Goal: Information Seeking & Learning: Learn about a topic

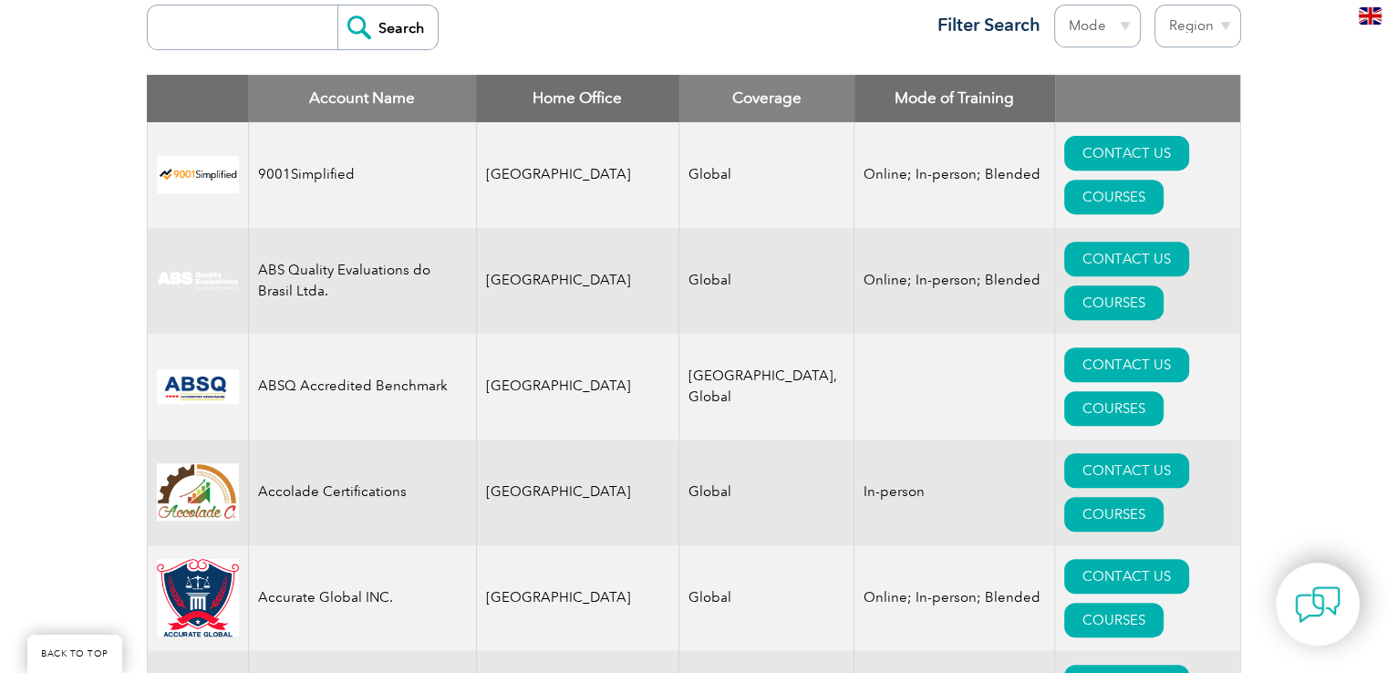
scroll to position [730, 0]
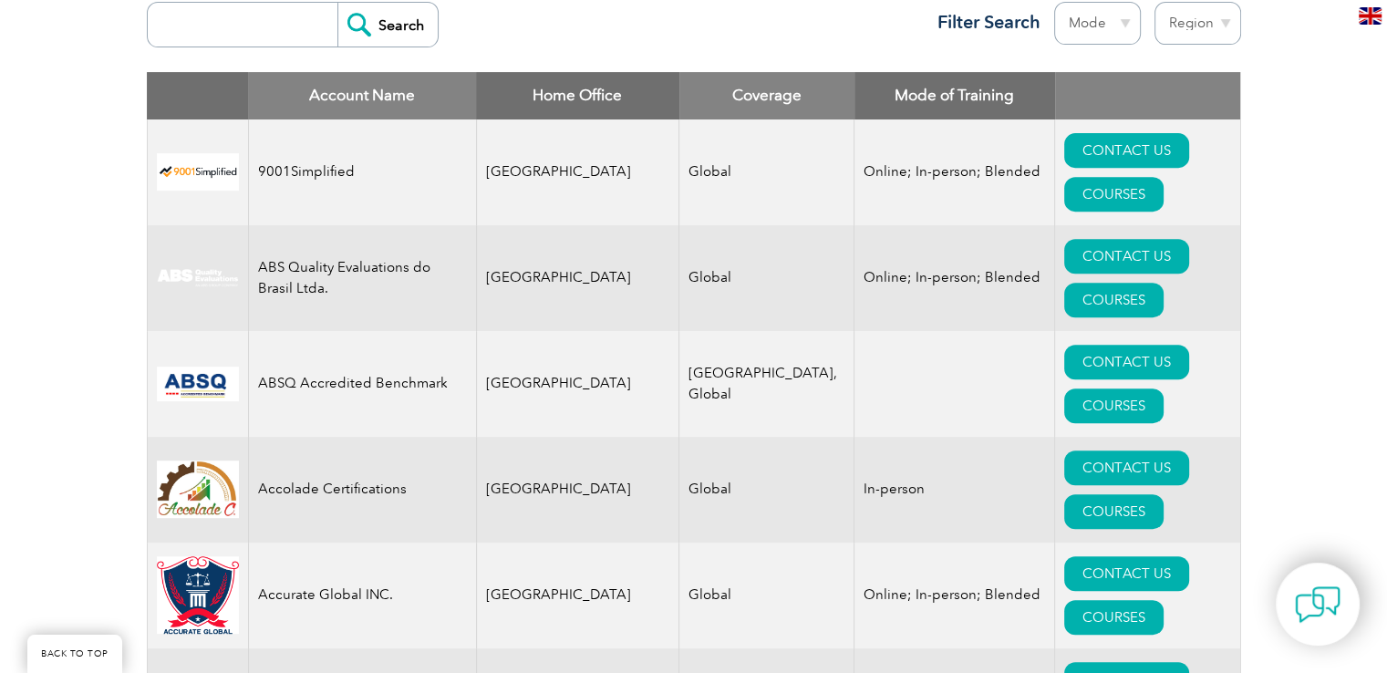
click at [240, 26] on input "search" at bounding box center [247, 25] width 181 height 44
type input "gitchia"
click at [389, 34] on input "Search" at bounding box center [387, 25] width 100 height 44
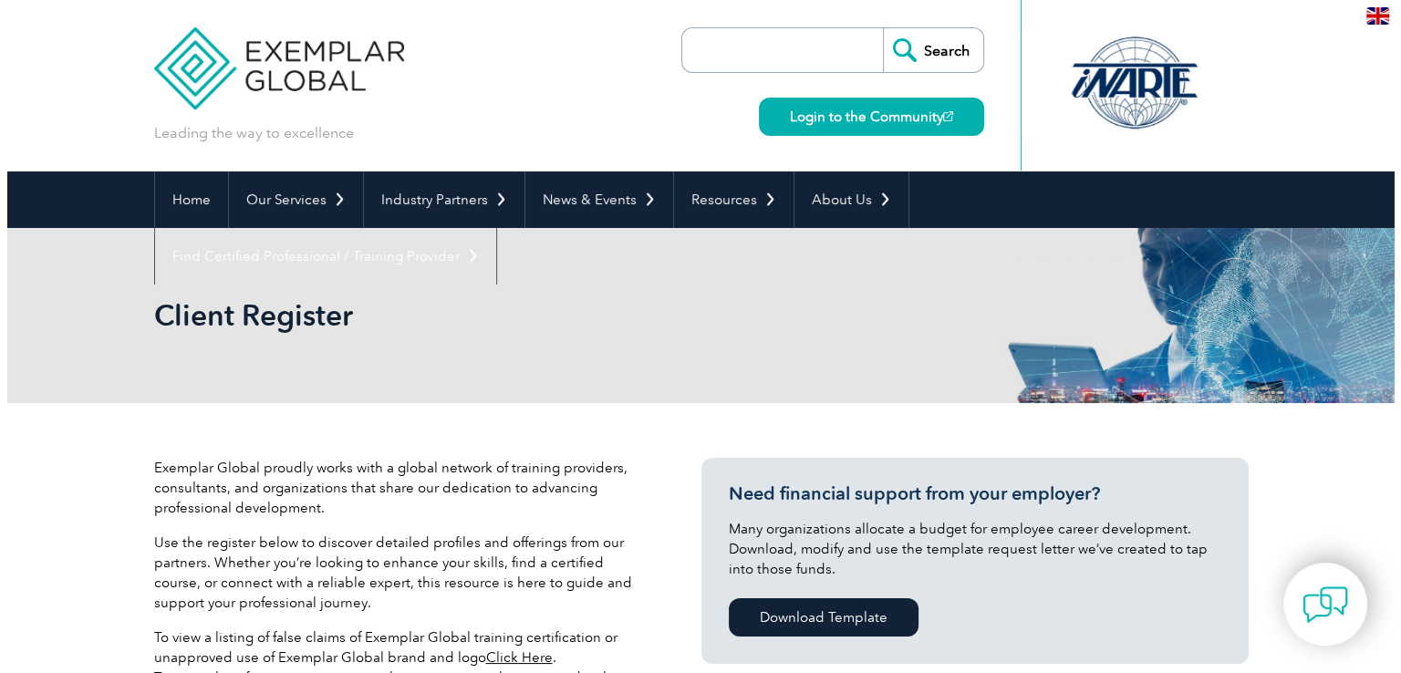
scroll to position [547, 0]
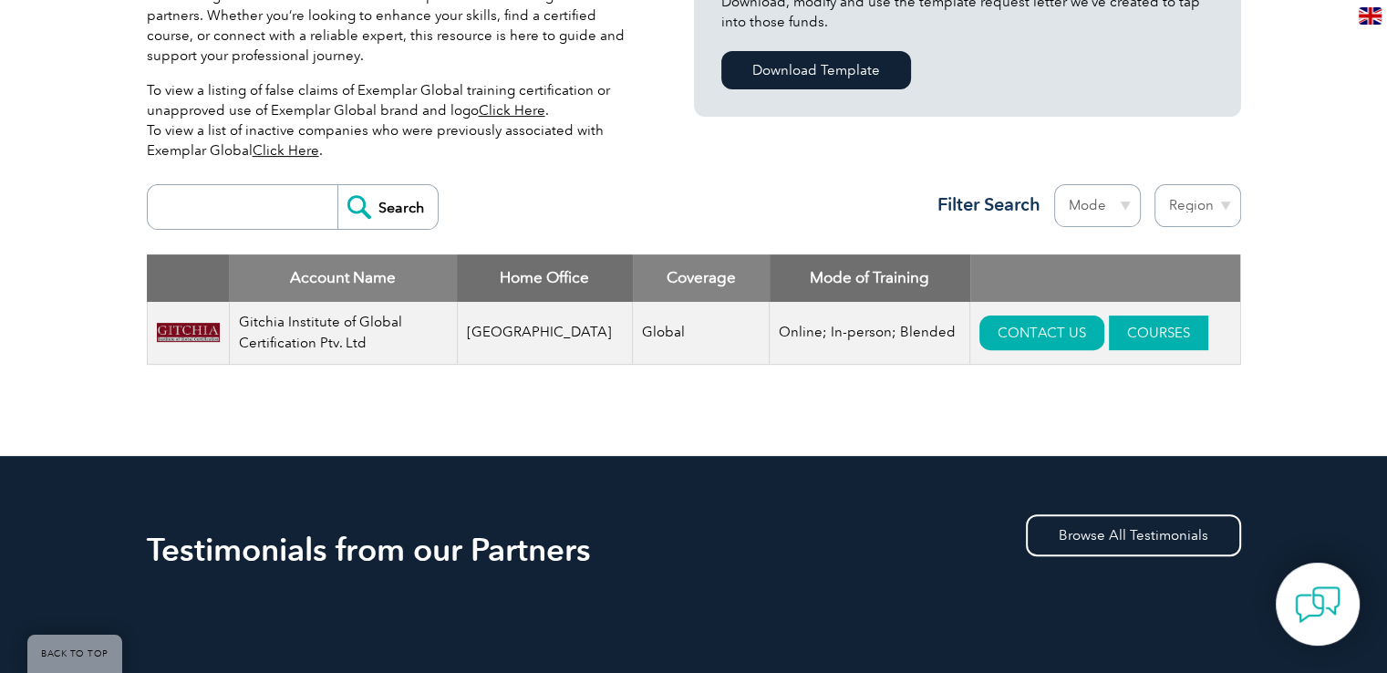
click at [1135, 328] on link "COURSES" at bounding box center [1158, 333] width 99 height 35
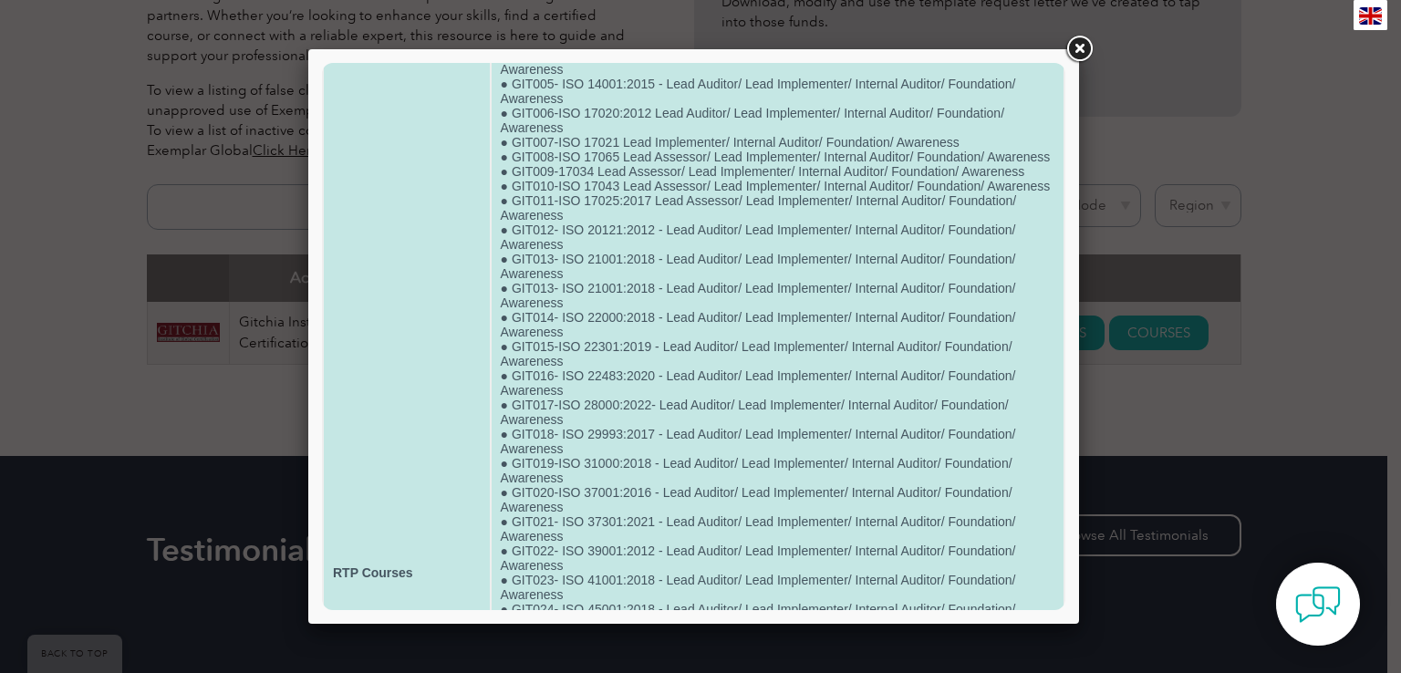
scroll to position [0, 0]
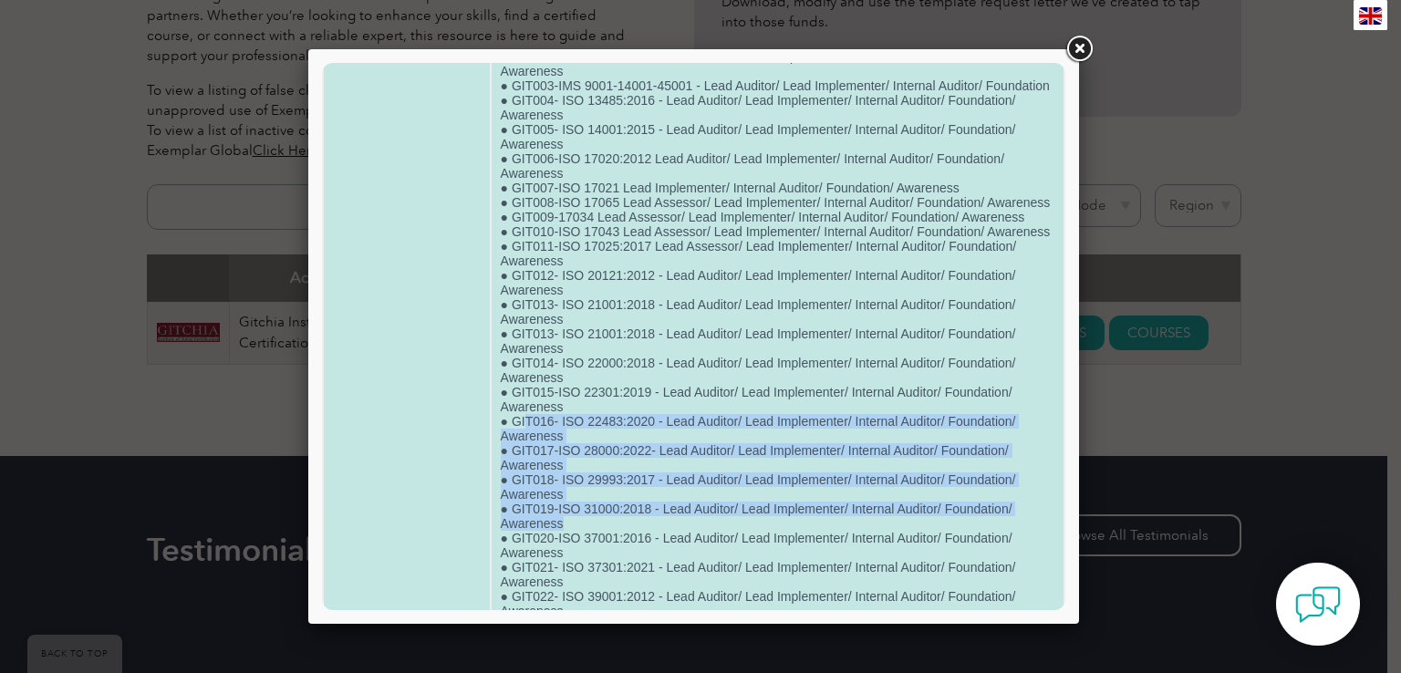
scroll to position [161, 0]
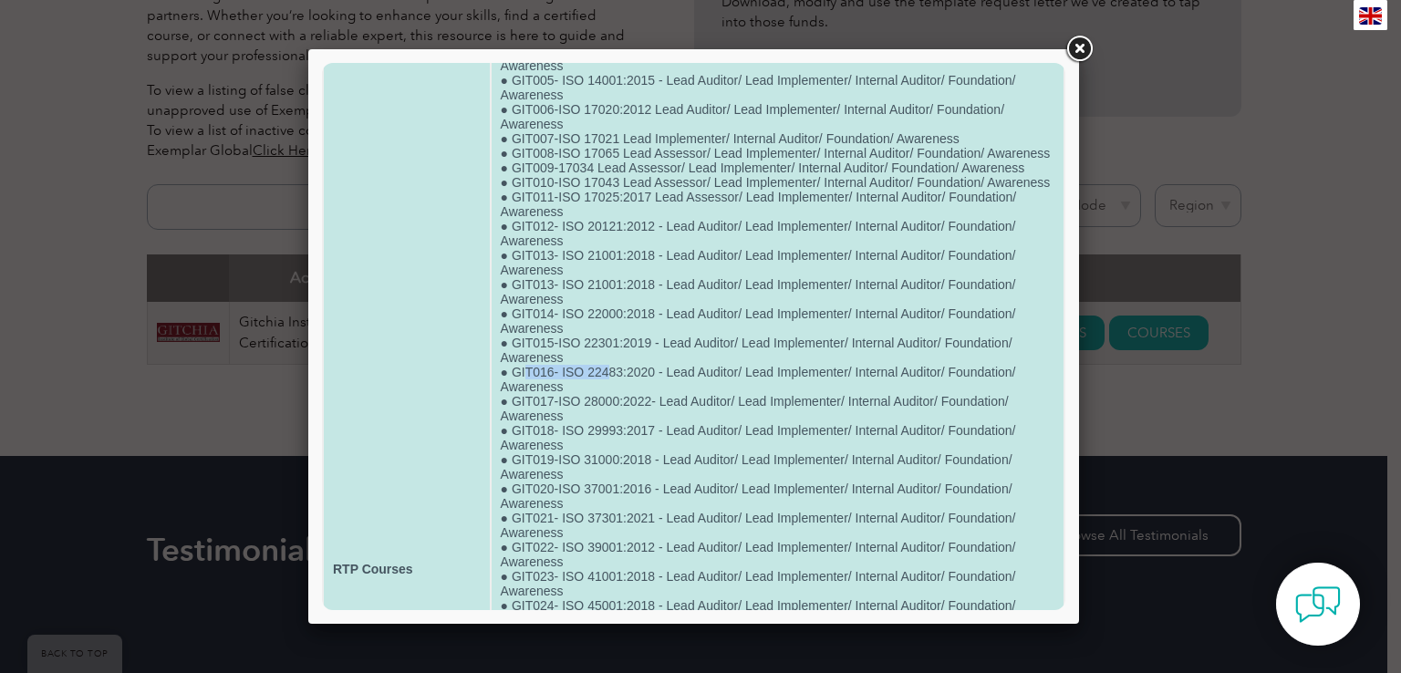
drag, startPoint x: 523, startPoint y: 596, endPoint x: 608, endPoint y: 435, distance: 181.5
click at [608, 435] on td "● GIT032-Clean Rooms and Sterilization Expert ● GIT001-BS 10012:2017 - Lead Aud…" at bounding box center [778, 569] width 572 height 1237
drag, startPoint x: 536, startPoint y: 480, endPoint x: 563, endPoint y: 482, distance: 26.5
click at [563, 482] on td "● GIT032-Clean Rooms and Sterilization Expert ● GIT001-BS 10012:2017 - Lead Aud…" at bounding box center [778, 569] width 572 height 1237
drag, startPoint x: 550, startPoint y: 473, endPoint x: 583, endPoint y: 470, distance: 33.0
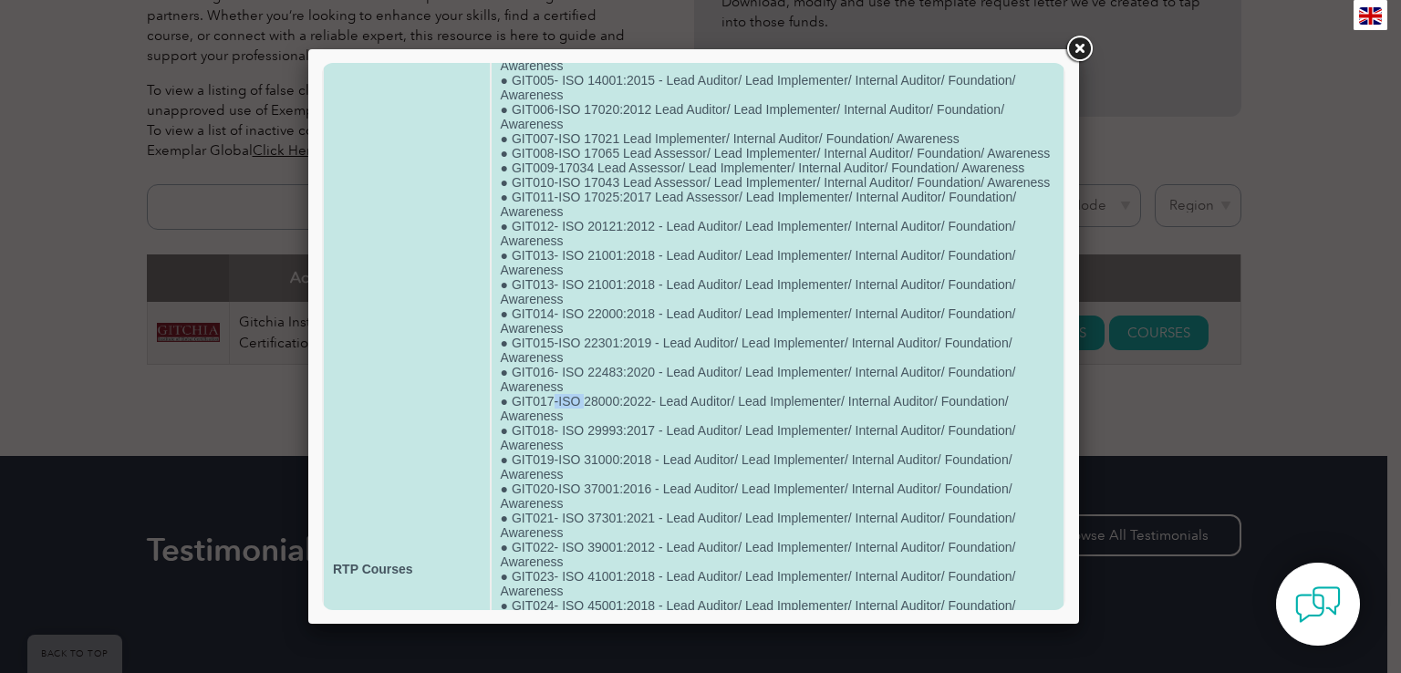
click at [583, 470] on td "● GIT032-Clean Rooms and Sterilization Expert ● GIT001-BS 10012:2017 - Lead Aud…" at bounding box center [778, 569] width 572 height 1237
drag, startPoint x: 545, startPoint y: 502, endPoint x: 569, endPoint y: 502, distance: 23.7
click at [569, 502] on td "● GIT032-Clean Rooms and Sterilization Expert ● GIT001-BS 10012:2017 - Lead Aud…" at bounding box center [778, 569] width 572 height 1237
drag, startPoint x: 530, startPoint y: 530, endPoint x: 581, endPoint y: 528, distance: 51.1
click at [581, 528] on td "● GIT032-Clean Rooms and Sterilization Expert ● GIT001-BS 10012:2017 - Lead Aud…" at bounding box center [778, 569] width 572 height 1237
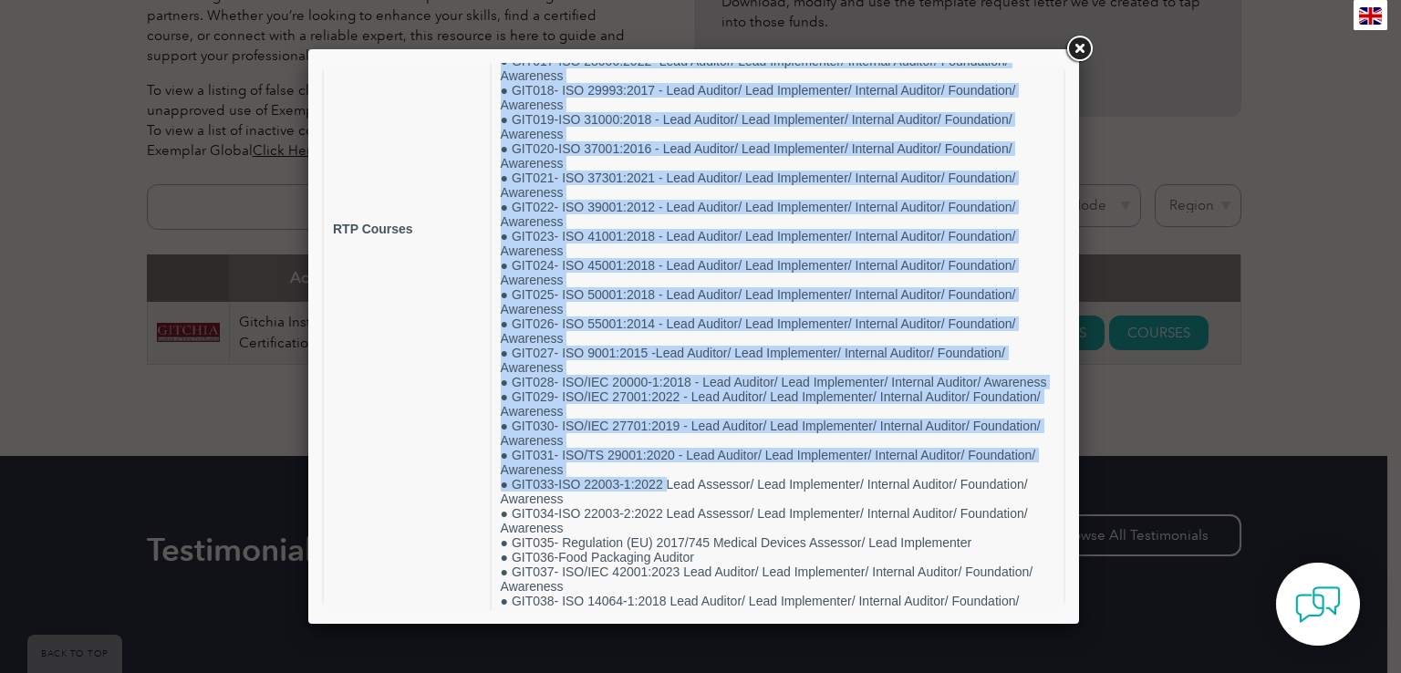
scroll to position [905, 0]
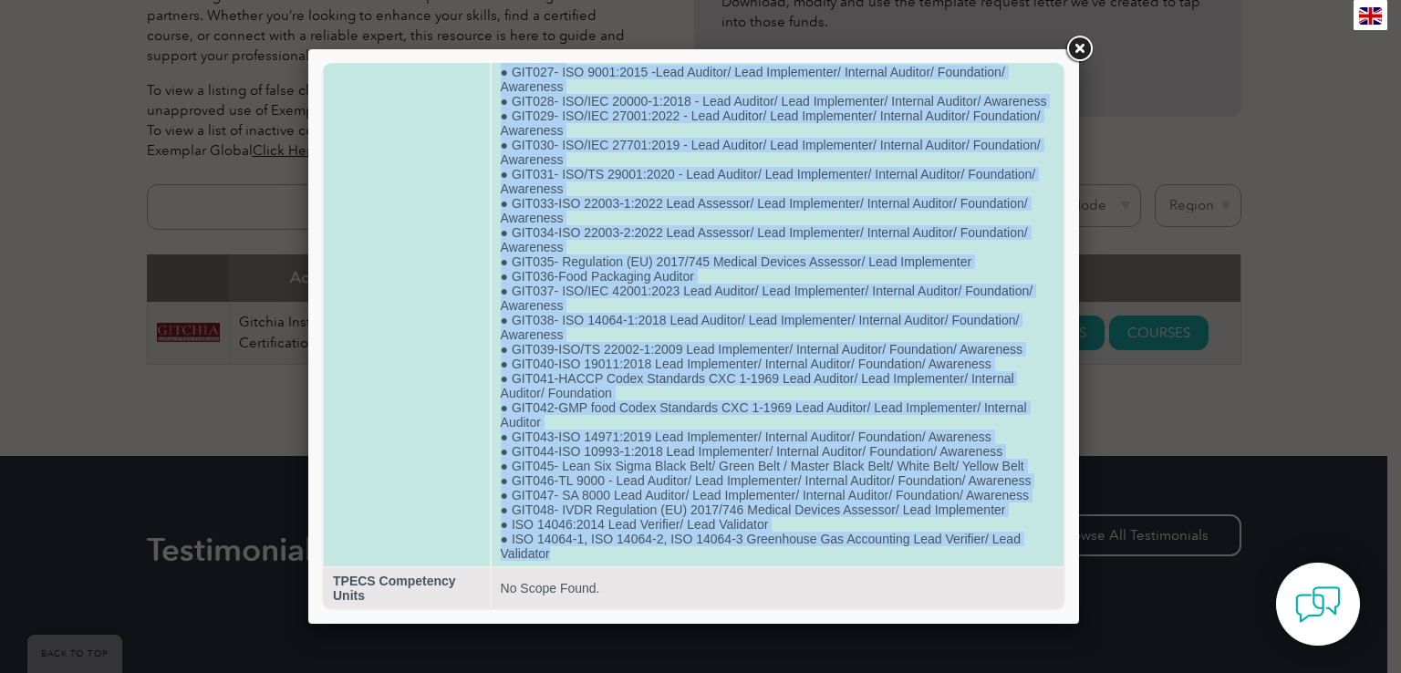
drag, startPoint x: 506, startPoint y: 123, endPoint x: 703, endPoint y: 558, distance: 477.6
copy td "GIT032-Clean Rooms and Sterilization Expert ● GIT001-BS 10012:2017 - Lead Audit…"
